Goal: Task Accomplishment & Management: Use online tool/utility

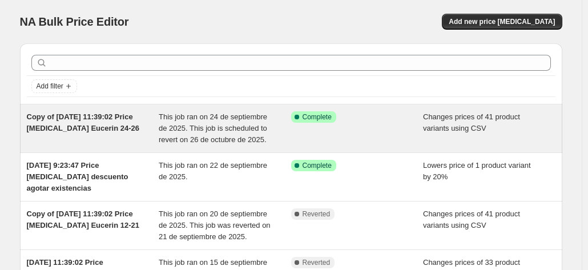
click at [175, 130] on span "This job ran on 24 de septiembre de 2025. This job is scheduled to revert on 26…" at bounding box center [213, 128] width 109 height 31
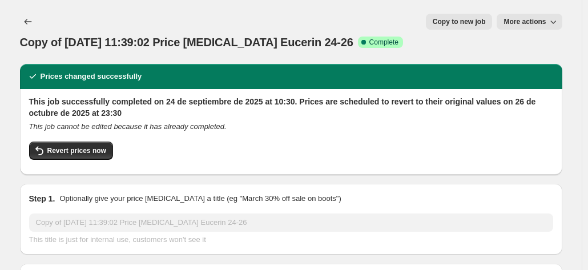
click at [531, 19] on span "More actions" at bounding box center [525, 21] width 42 height 9
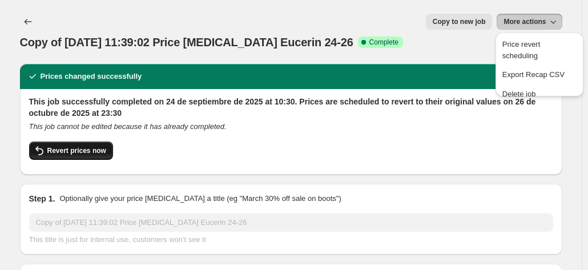
click at [70, 146] on span "Revert prices now" at bounding box center [76, 150] width 59 height 9
checkbox input "false"
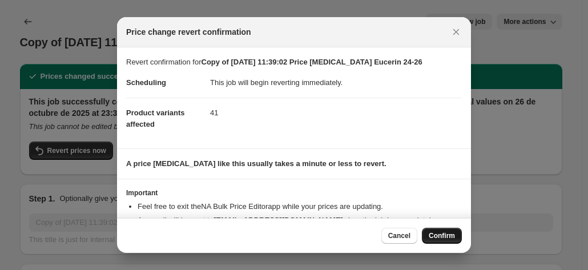
click at [459, 238] on button "Confirm" at bounding box center [442, 236] width 40 height 16
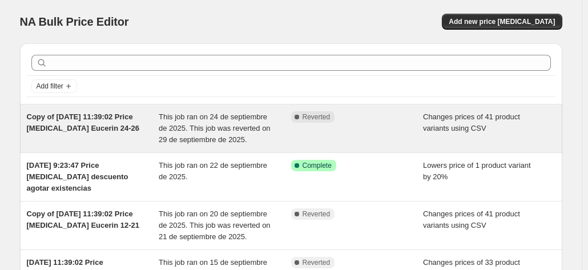
click at [217, 137] on span "This job ran on 24 de septiembre de 2025. This job was reverted on 29 de septie…" at bounding box center [215, 128] width 112 height 31
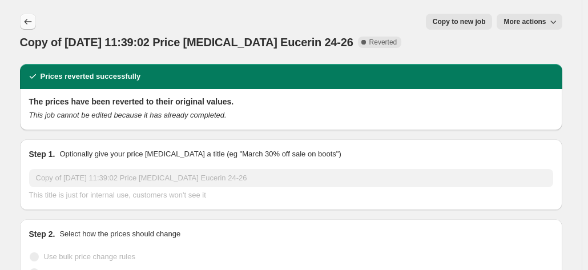
click at [31, 14] on button "Price change jobs" at bounding box center [28, 22] width 16 height 16
